Goal: Task Accomplishment & Management: Manage account settings

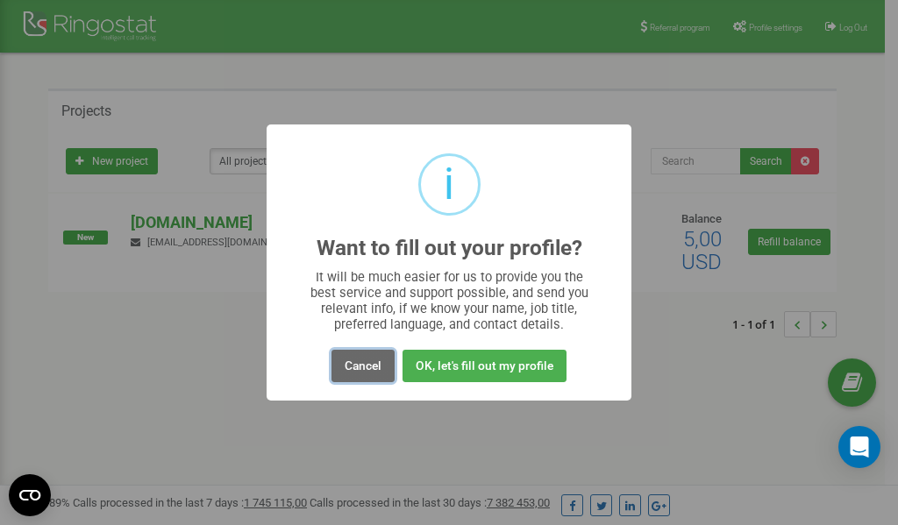
click at [366, 364] on button "Cancel" at bounding box center [362, 366] width 63 height 32
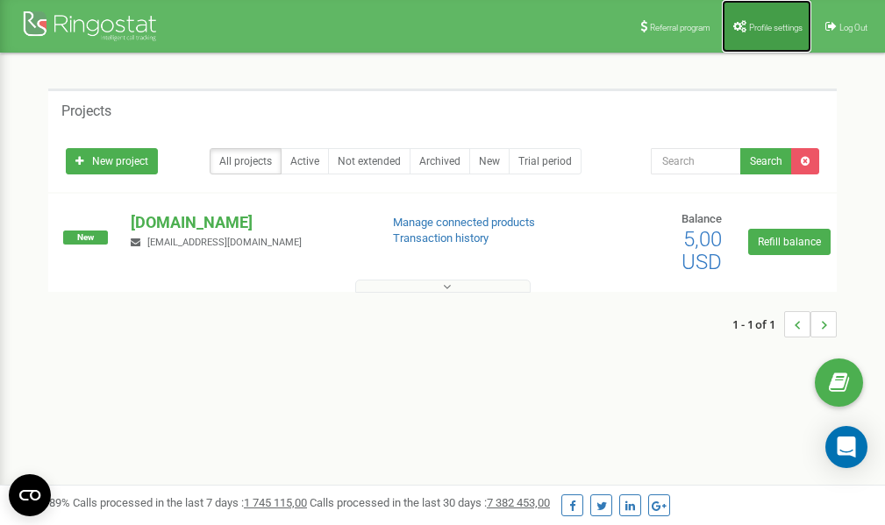
click at [773, 27] on span "Profile settings" at bounding box center [775, 28] width 53 height 10
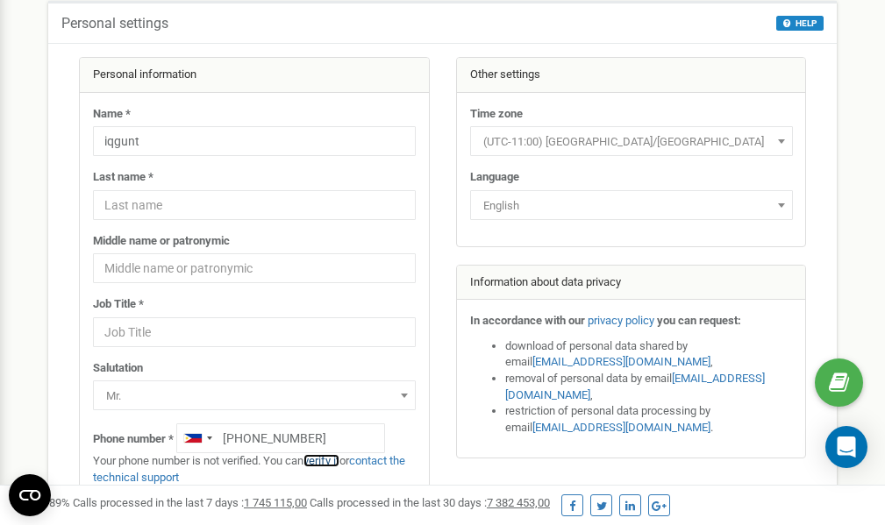
click at [332, 461] on link "verify it" at bounding box center [321, 460] width 36 height 13
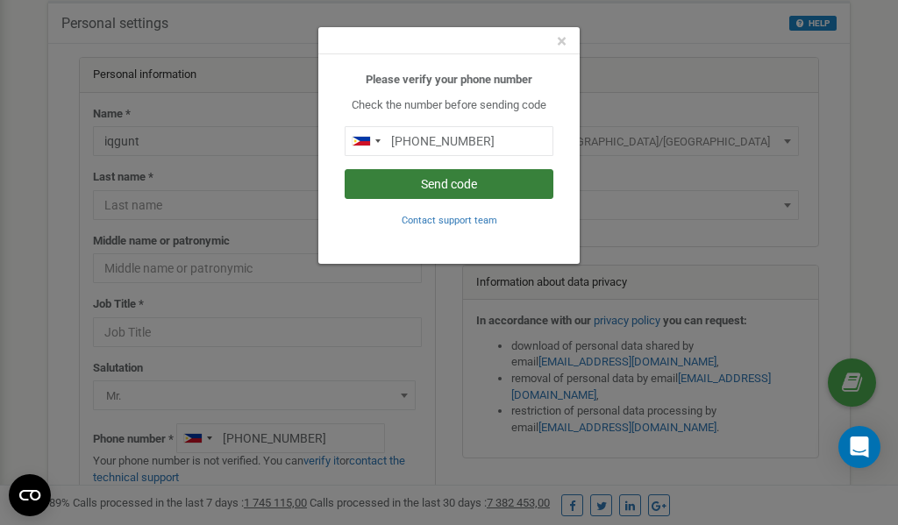
click at [423, 186] on button "Send code" at bounding box center [449, 184] width 209 height 30
